Goal: Navigation & Orientation: Find specific page/section

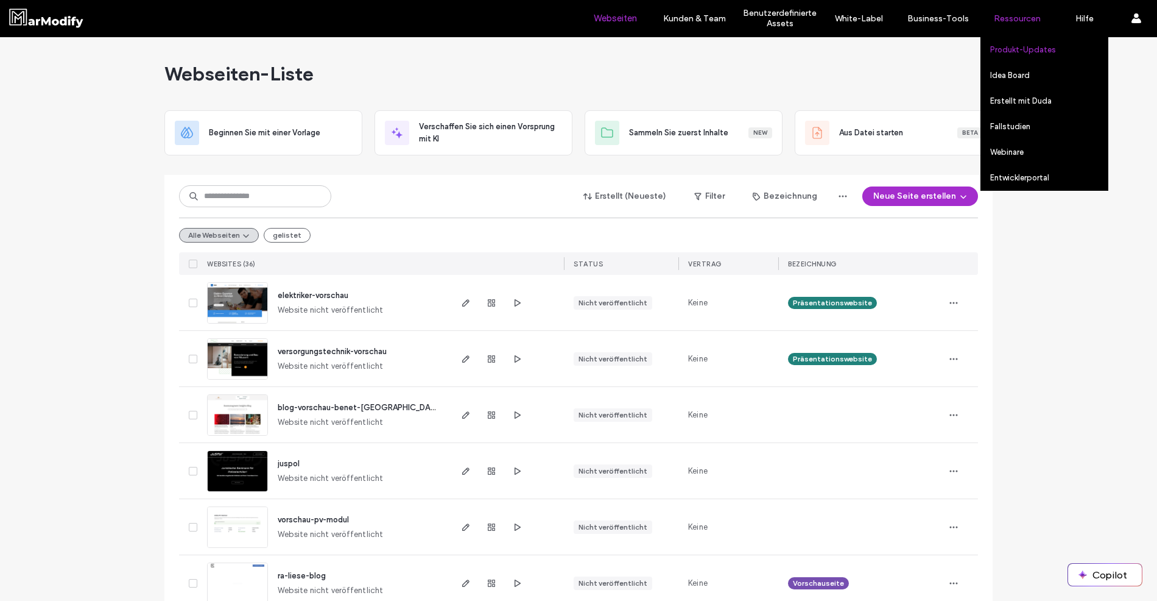
click at [1014, 57] on link "Produkt-Updates" at bounding box center [1049, 49] width 118 height 25
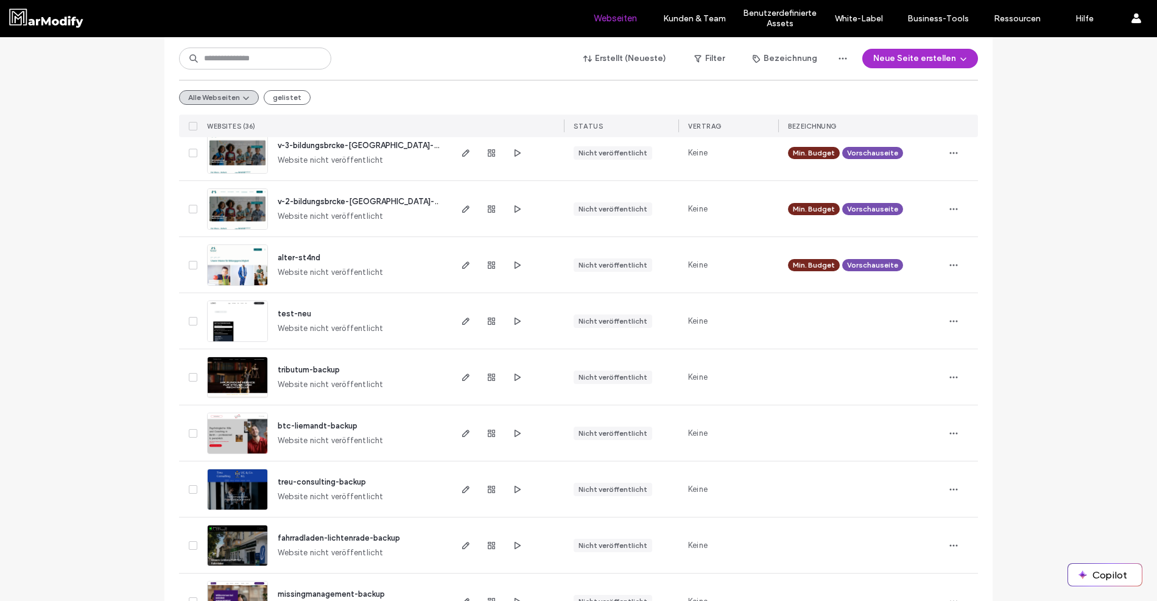
scroll to position [418, 0]
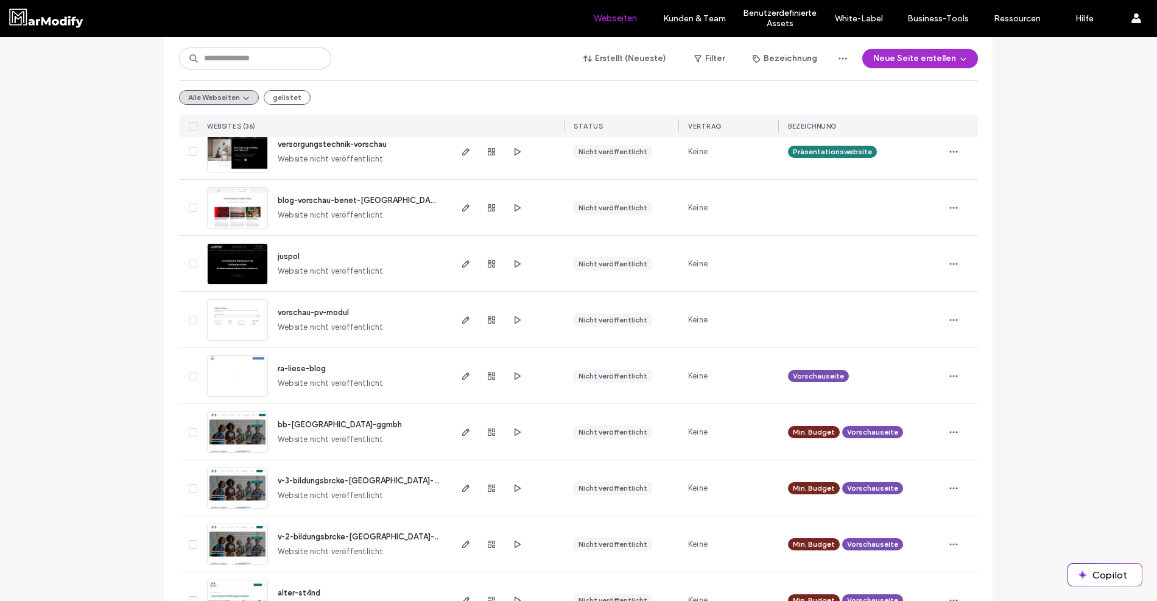
scroll to position [0, 0]
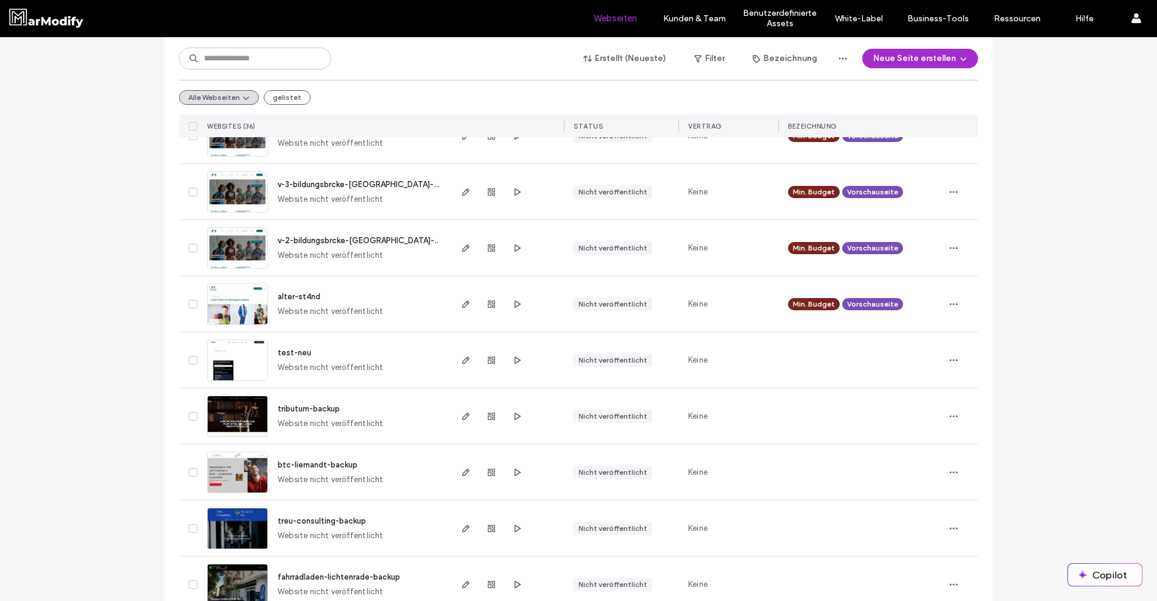
scroll to position [89, 0]
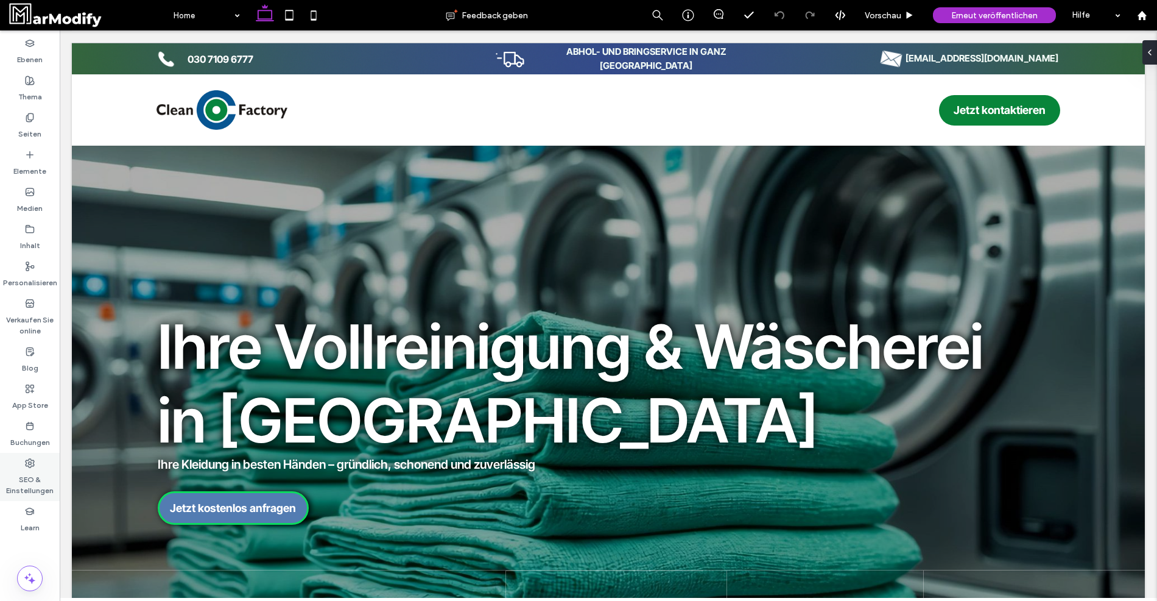
click at [19, 472] on label "SEO & Einstellungen" at bounding box center [30, 482] width 60 height 28
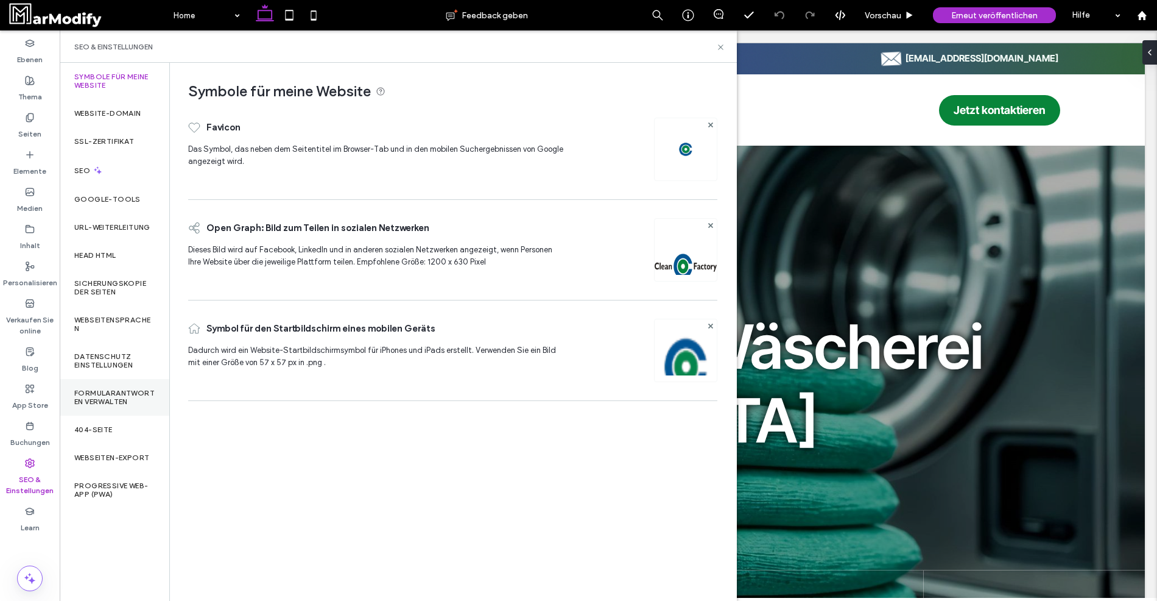
click at [149, 381] on div "Formularantworten verwalten" at bounding box center [115, 397] width 110 height 37
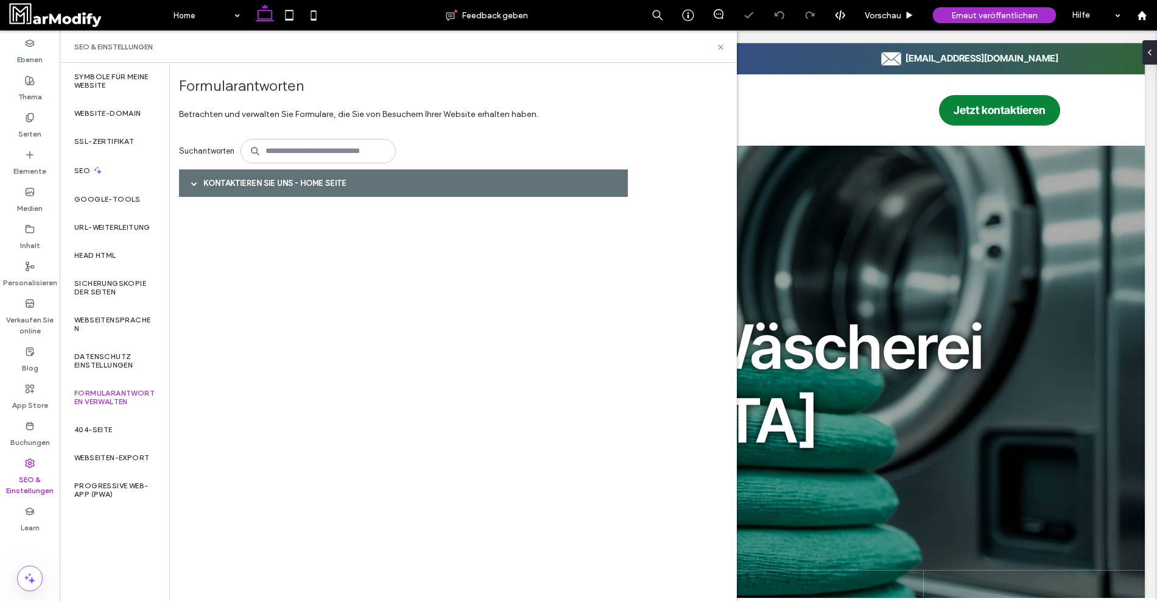
click at [284, 196] on div "Kontaktieren Sie uns - Home Seite" at bounding box center [403, 182] width 449 height 27
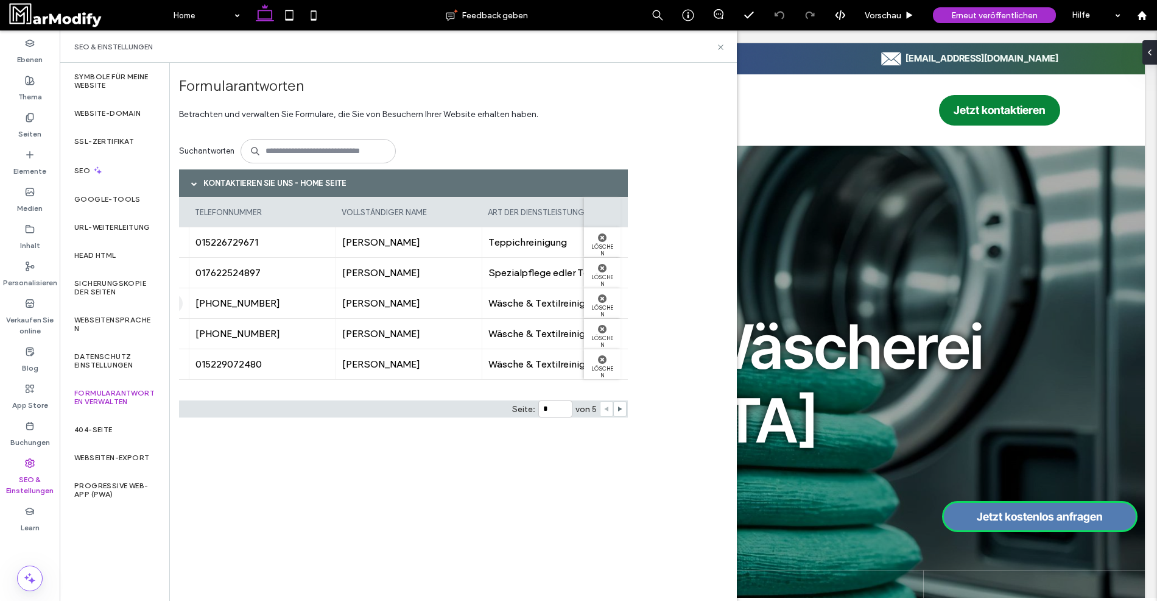
scroll to position [0, 595]
